Goal: Transaction & Acquisition: Purchase product/service

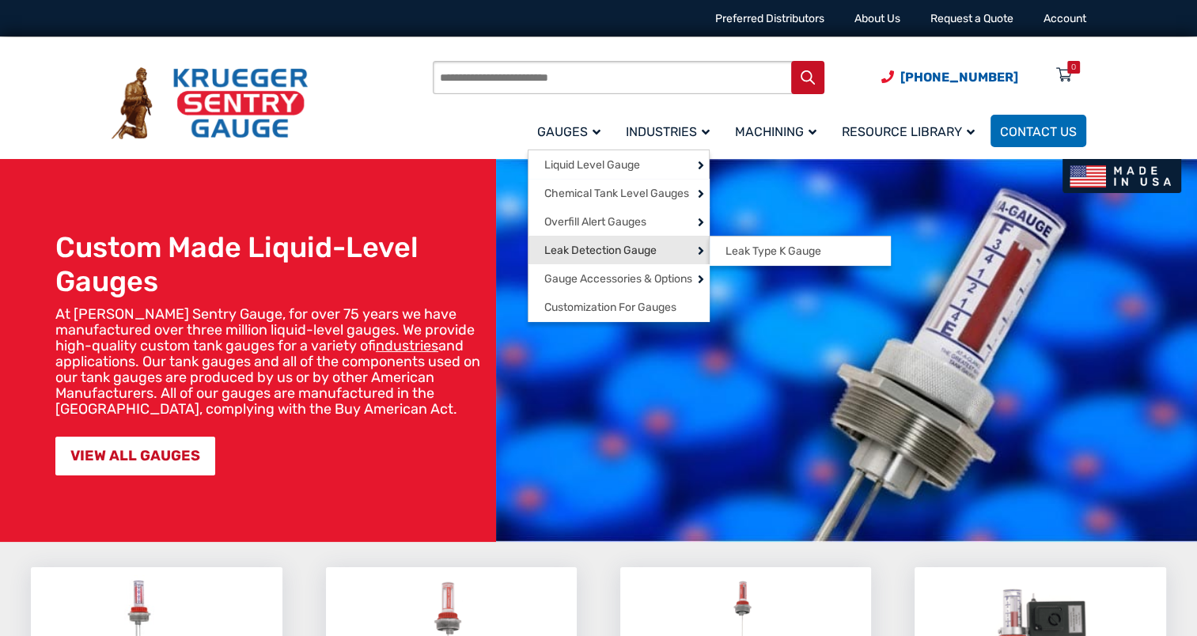
click at [592, 250] on span "Leak Detection Gauge" at bounding box center [600, 251] width 112 height 14
click at [739, 255] on span "Leak Type K Gauge" at bounding box center [773, 251] width 96 height 14
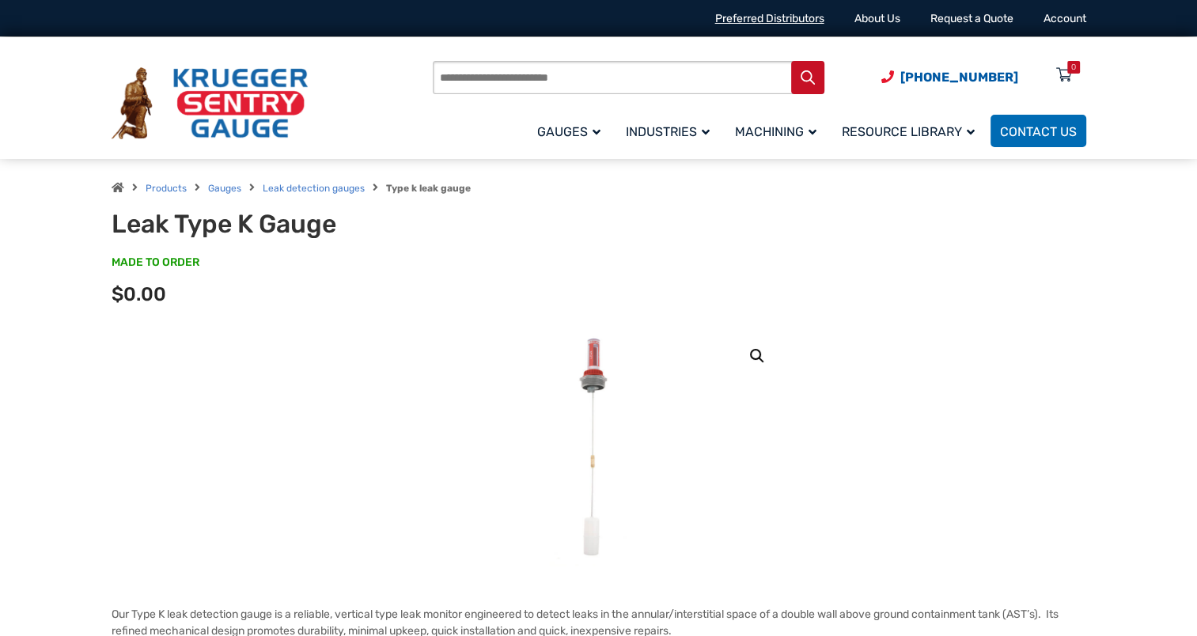
click at [740, 19] on link "Preferred Distributors" at bounding box center [769, 18] width 109 height 13
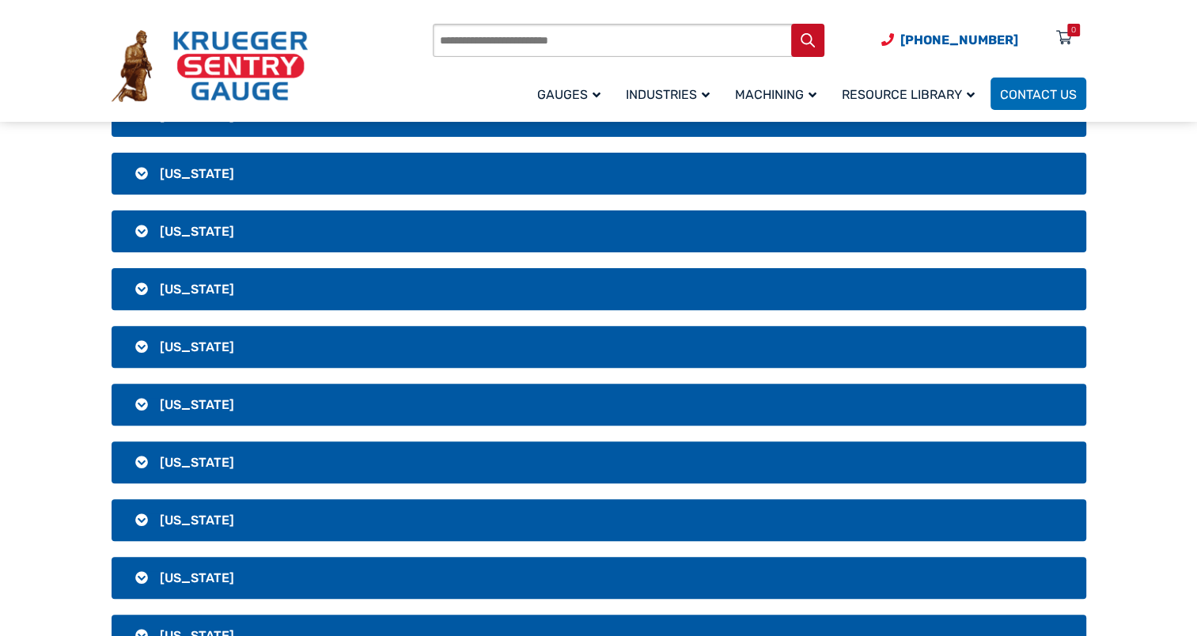
scroll to position [475, 0]
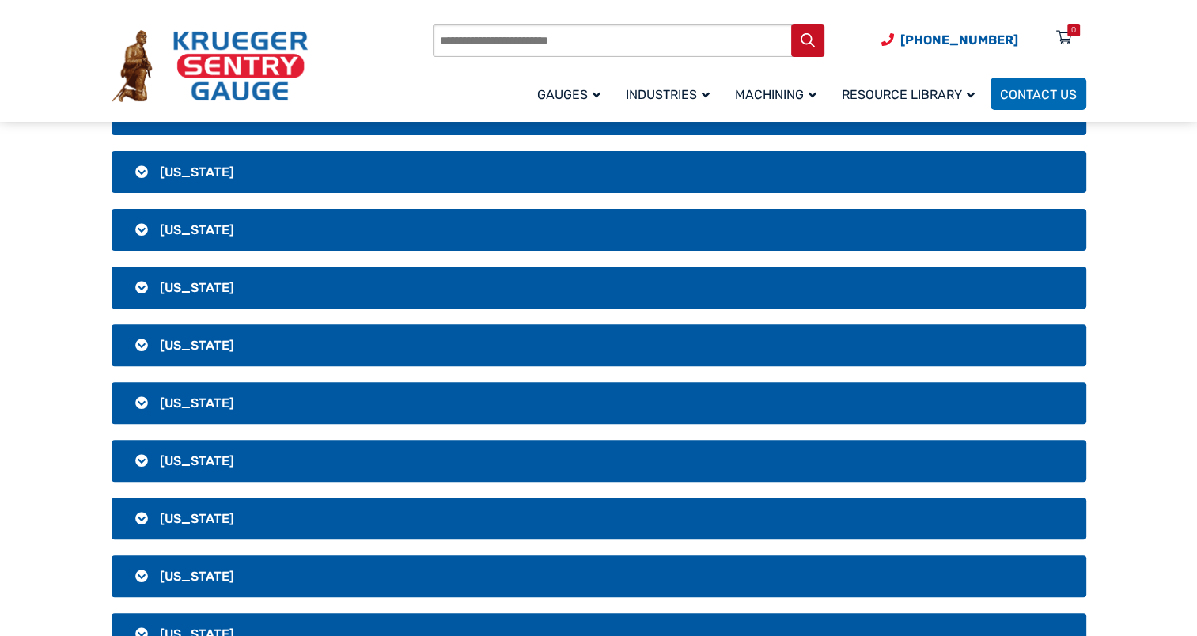
click at [139, 396] on h3 "Florida" at bounding box center [599, 403] width 975 height 42
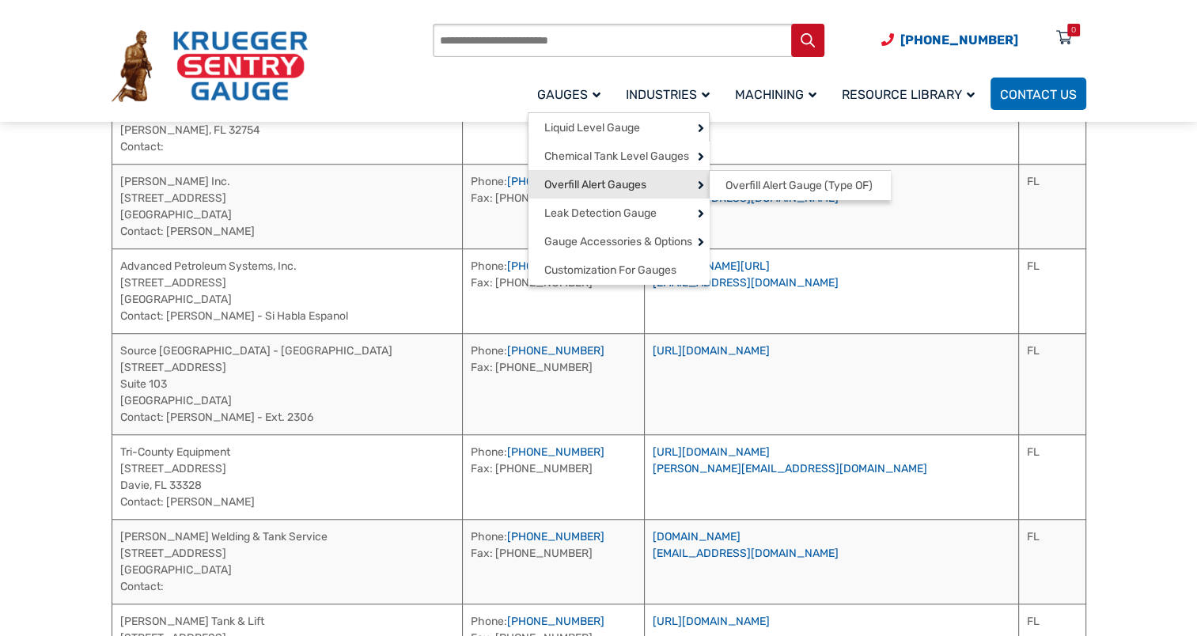
scroll to position [1028, 0]
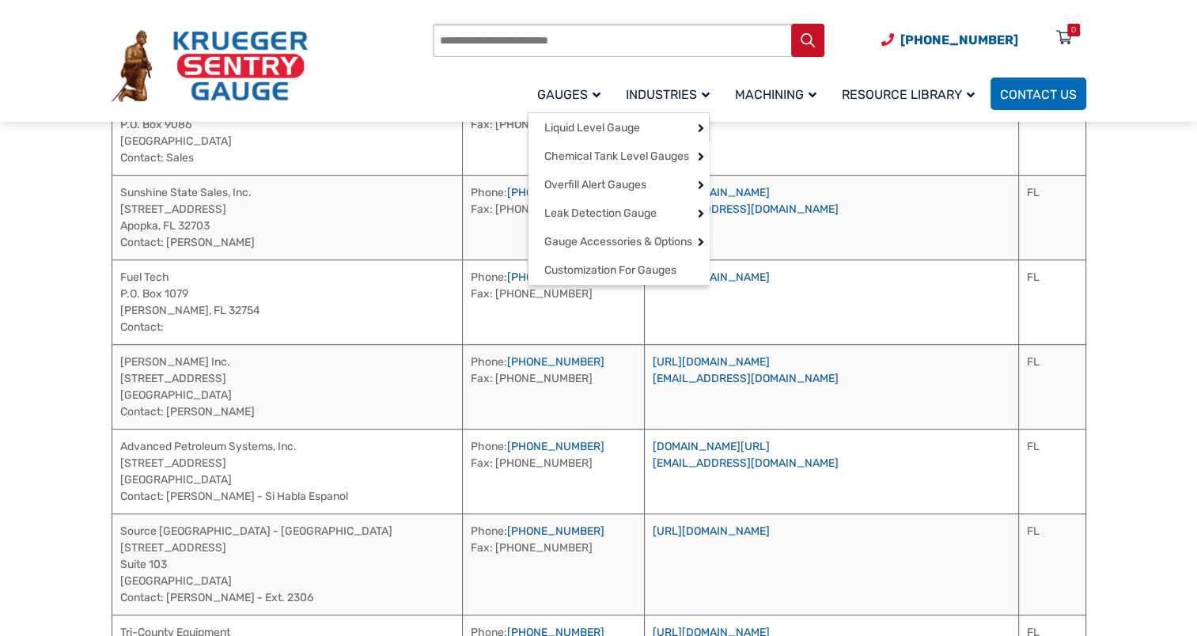
click at [554, 93] on span "Gauges" at bounding box center [568, 94] width 63 height 15
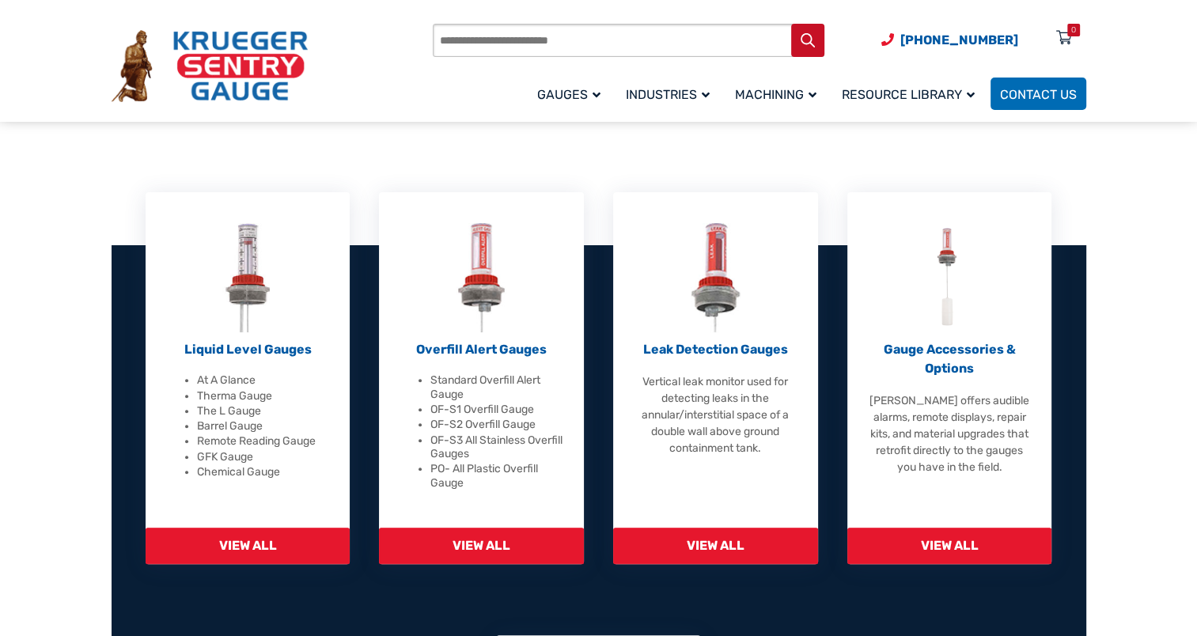
scroll to position [396, 0]
click at [940, 361] on p "Gauge Accessories & Options" at bounding box center [949, 359] width 165 height 38
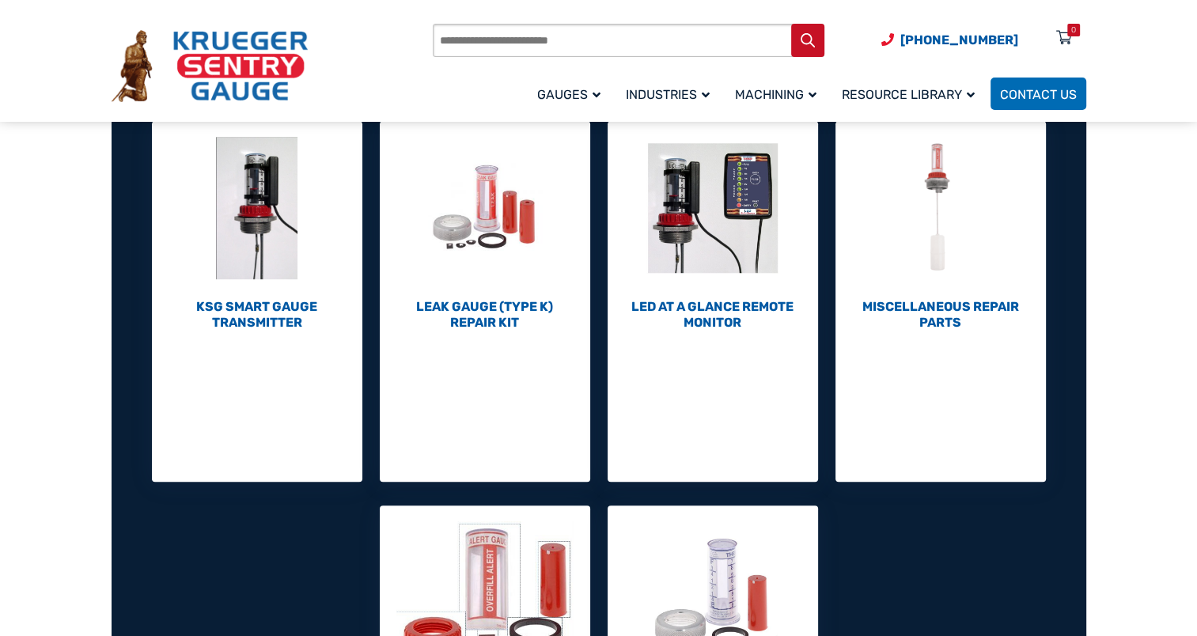
scroll to position [633, 0]
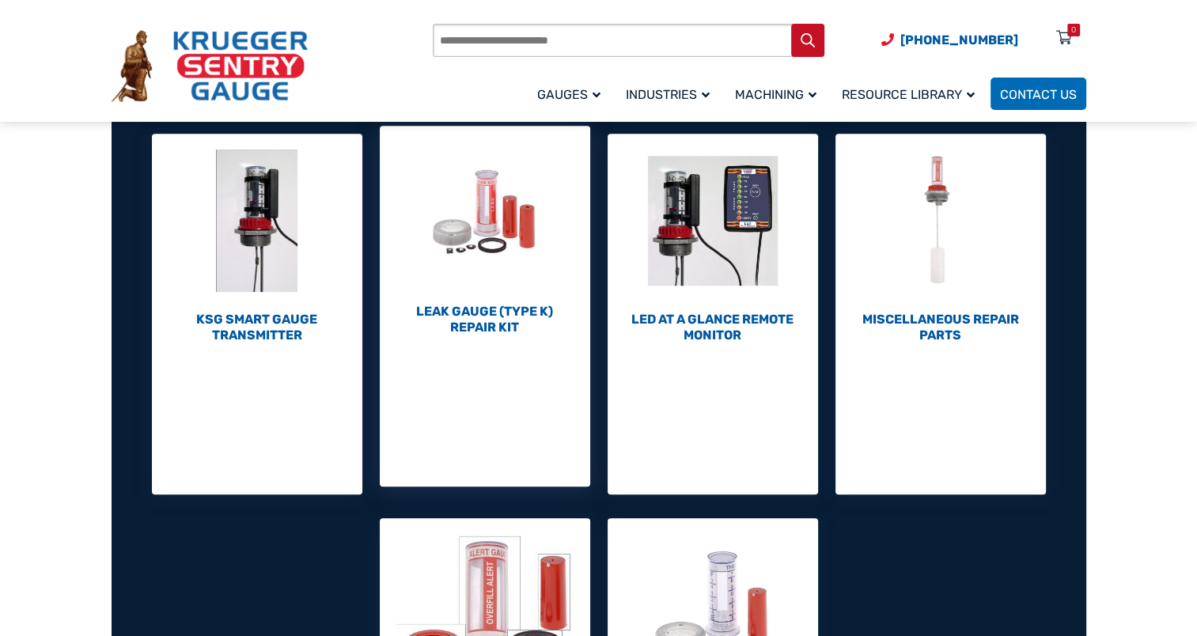
click at [478, 310] on h2 "Leak Gauge (Type K) Repair Kit (10)" at bounding box center [485, 320] width 210 height 32
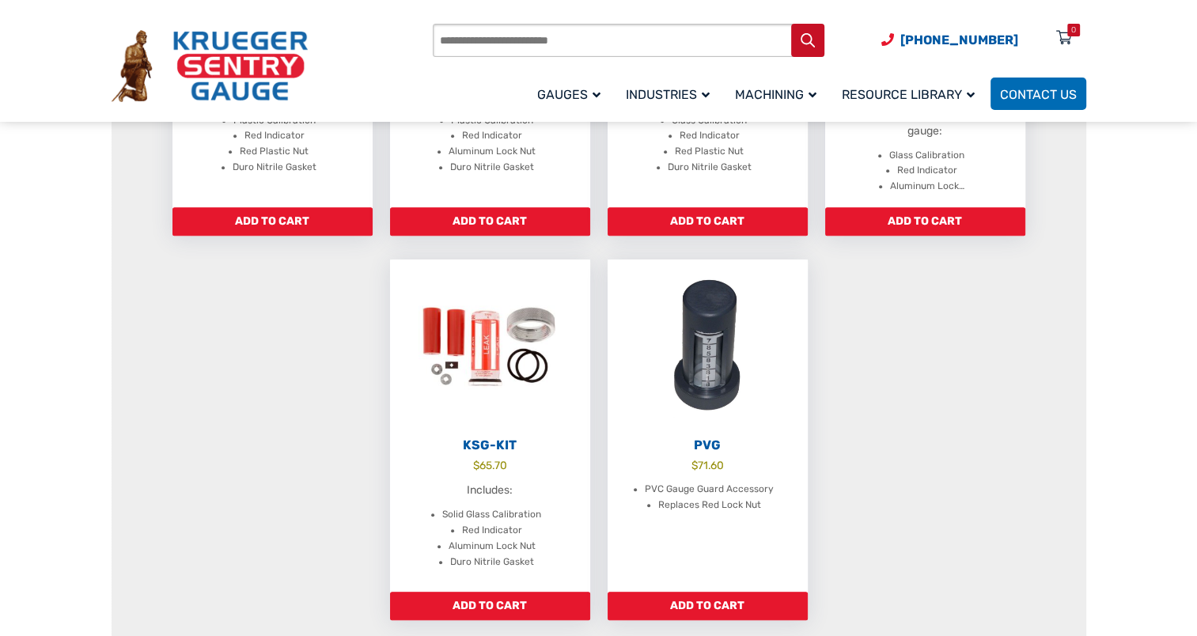
scroll to position [870, 0]
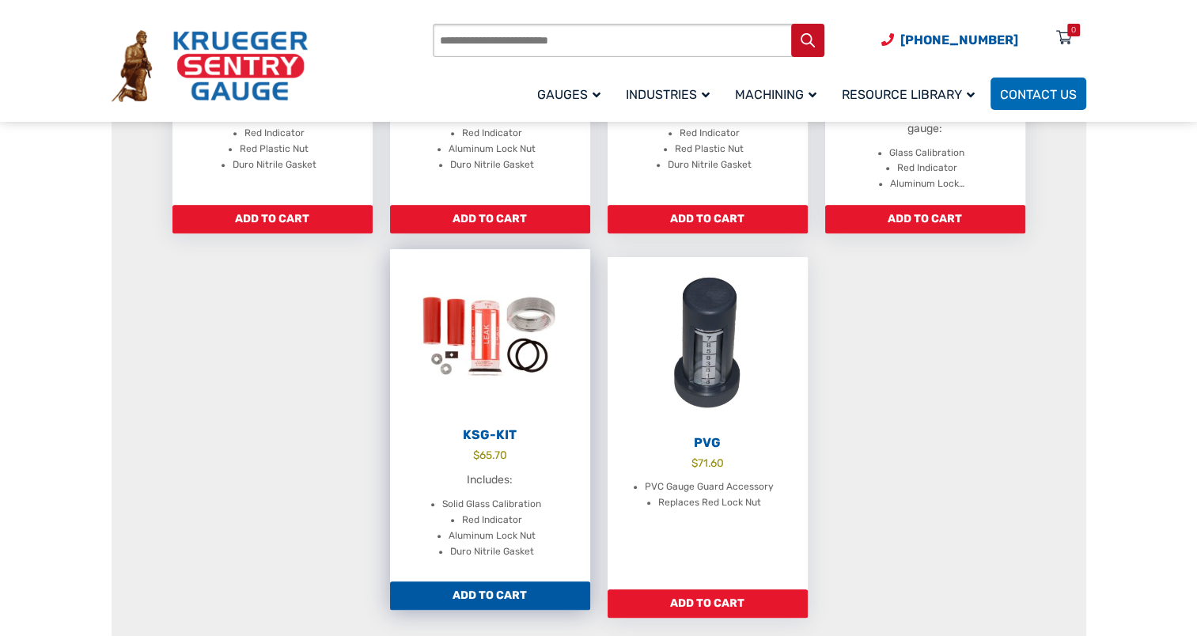
click at [426, 604] on link "Add to cart" at bounding box center [490, 595] width 200 height 28
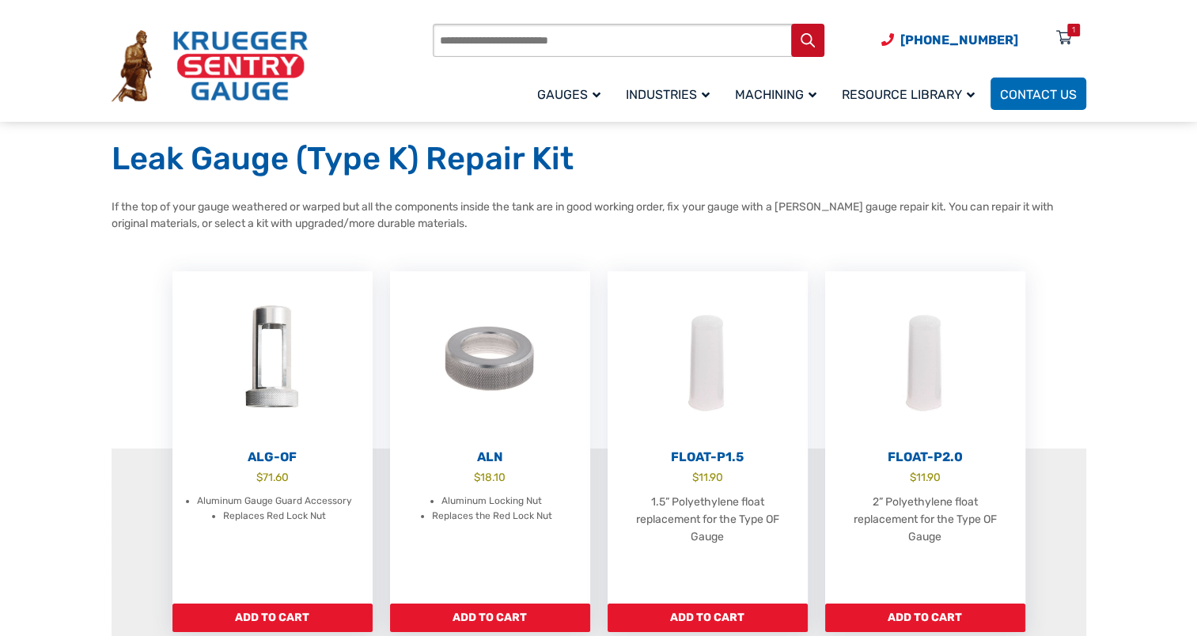
scroll to position [0, 0]
